Goal: Transaction & Acquisition: Purchase product/service

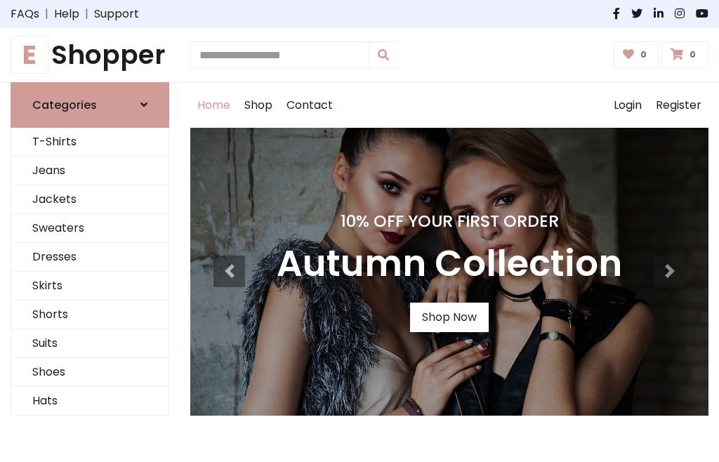
click at [359, 231] on h4 "10% Off Your First Order" at bounding box center [448, 221] width 345 height 20
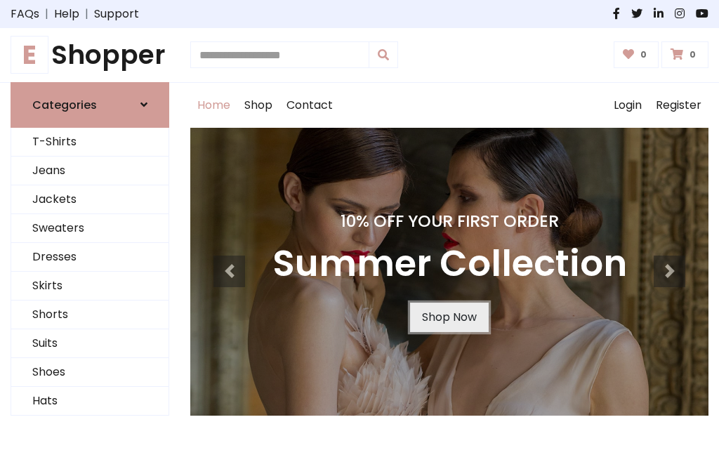
click at [448, 316] on link "Shop Now" at bounding box center [449, 316] width 79 height 29
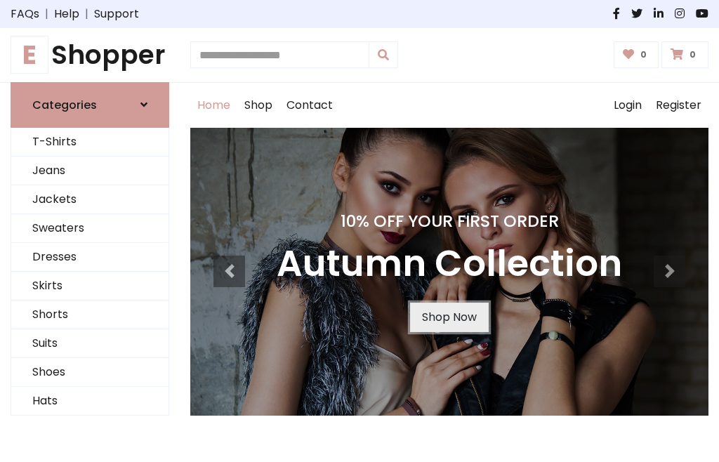
click at [448, 316] on link "Shop Now" at bounding box center [449, 316] width 79 height 29
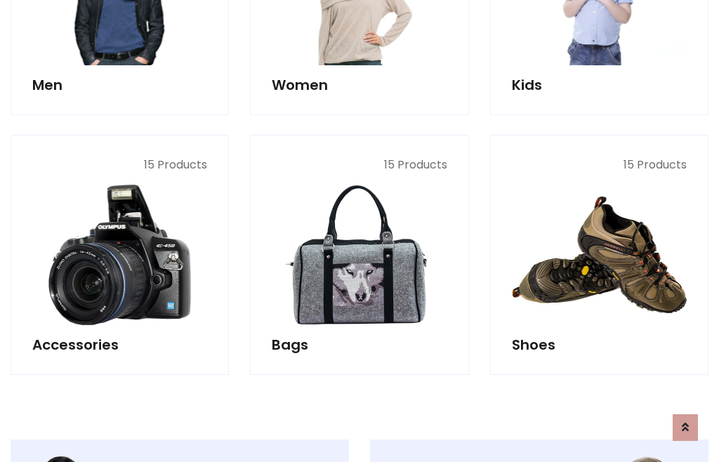
scroll to position [1399, 0]
